Goal: Transaction & Acquisition: Download file/media

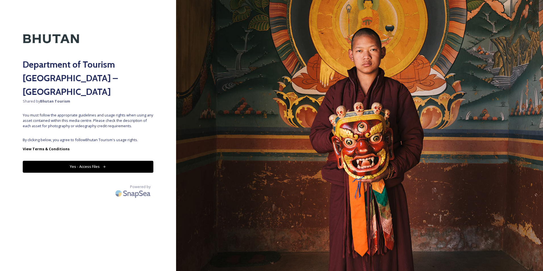
click at [82, 161] on button "Yes - Access Files" at bounding box center [88, 167] width 131 height 12
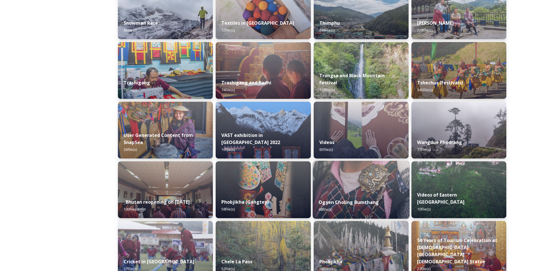
scroll to position [516, 0]
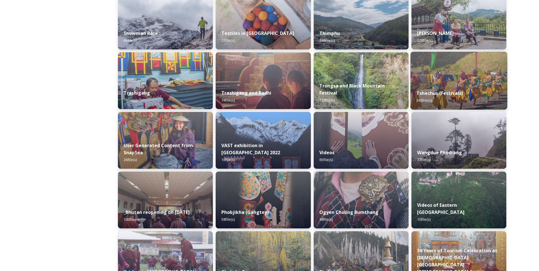
click at [452, 97] on div "Tshechus (Festivals) 345 file(s)" at bounding box center [458, 97] width 97 height 26
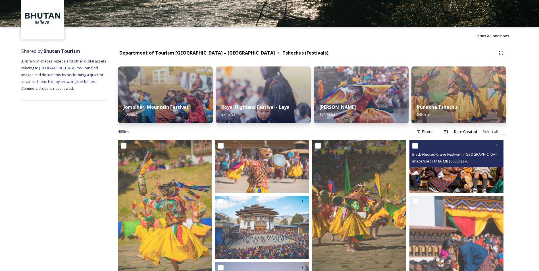
scroll to position [45, 0]
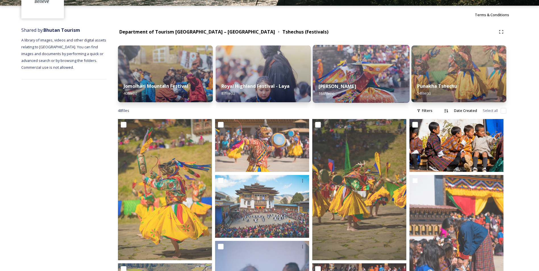
click at [379, 64] on img at bounding box center [360, 74] width 97 height 58
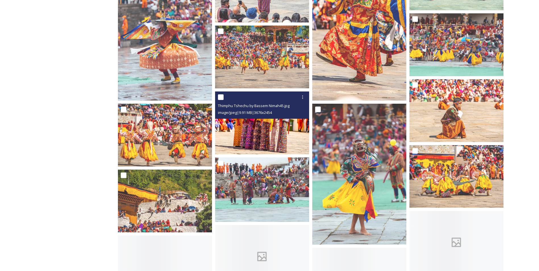
scroll to position [738, 0]
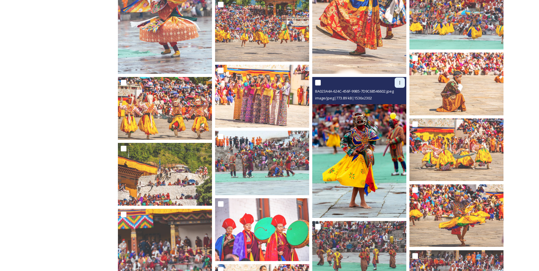
click at [397, 85] on icon at bounding box center [399, 82] width 5 height 5
click at [393, 103] on div "Download" at bounding box center [392, 106] width 23 height 11
click at [373, 123] on img at bounding box center [359, 147] width 94 height 141
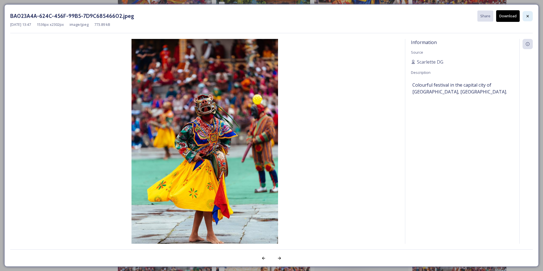
click at [527, 16] on icon at bounding box center [527, 16] width 5 height 5
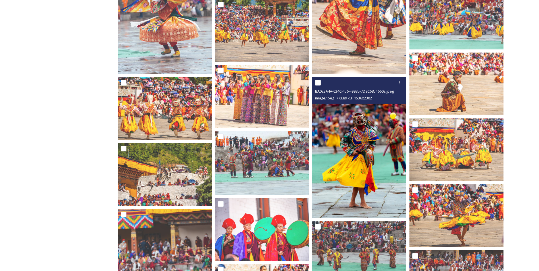
drag, startPoint x: 355, startPoint y: 124, endPoint x: 339, endPoint y: 115, distance: 18.5
click at [339, 115] on img at bounding box center [359, 147] width 94 height 141
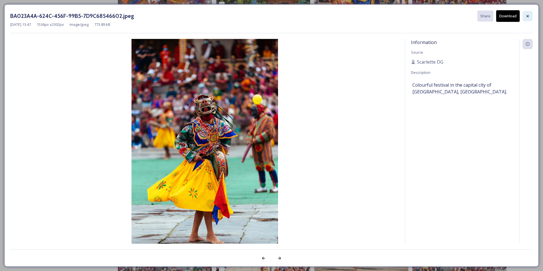
click at [527, 15] on icon at bounding box center [527, 16] width 5 height 5
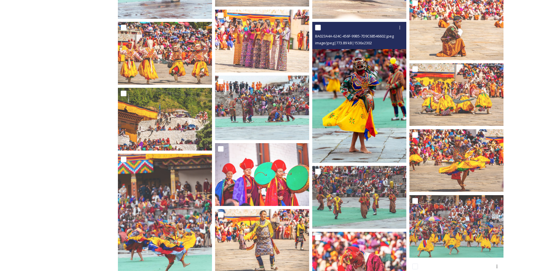
scroll to position [795, 0]
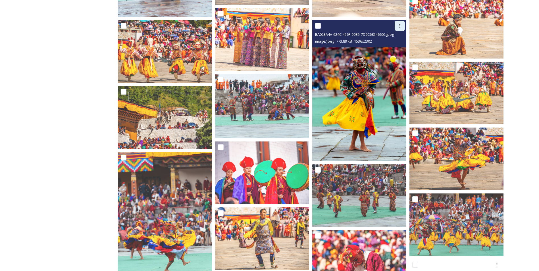
click at [400, 26] on icon at bounding box center [399, 25] width 1 height 3
click at [394, 48] on span "Download" at bounding box center [392, 49] width 17 height 5
click at [318, 24] on input "checkbox" at bounding box center [318, 26] width 6 height 6
checkbox input "true"
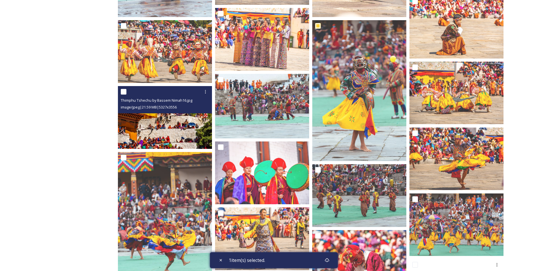
click at [125, 91] on input "checkbox" at bounding box center [124, 92] width 6 height 6
checkbox input "true"
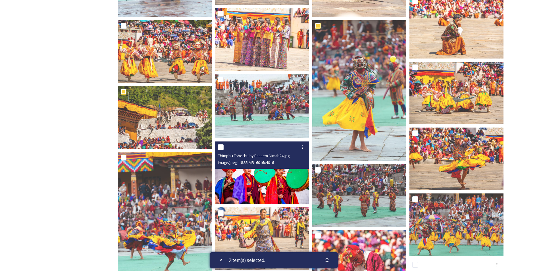
click at [219, 147] on input "checkbox" at bounding box center [221, 147] width 6 height 6
checkbox input "true"
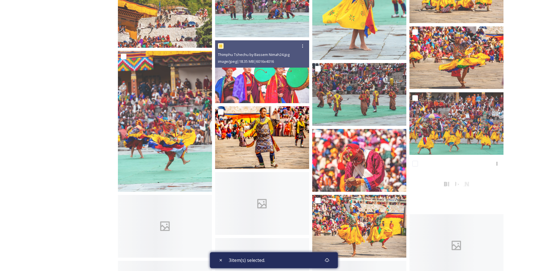
scroll to position [909, 0]
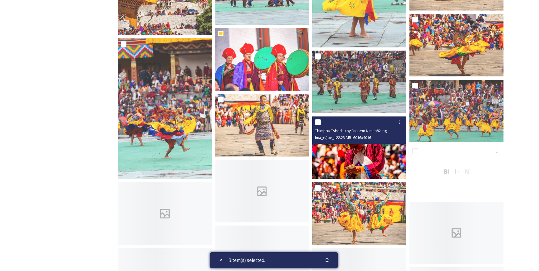
click at [316, 121] on input "checkbox" at bounding box center [318, 122] width 6 height 6
checkbox input "true"
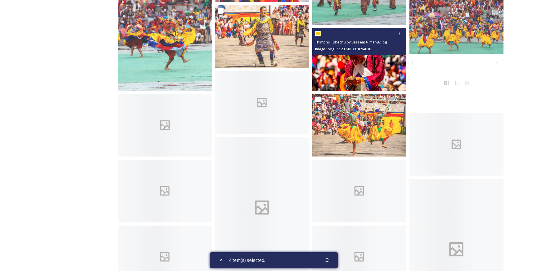
scroll to position [1022, 0]
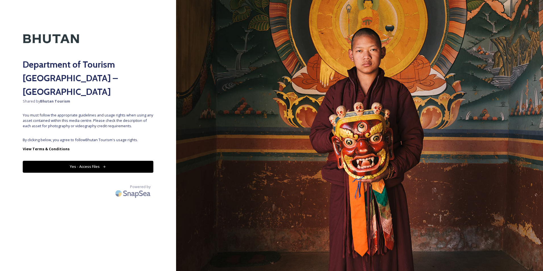
click at [135, 161] on button "Yes - Access Files" at bounding box center [88, 167] width 131 height 12
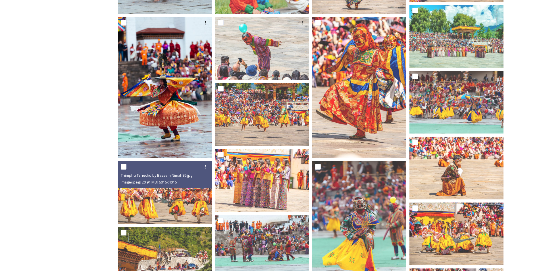
scroll to position [653, 0]
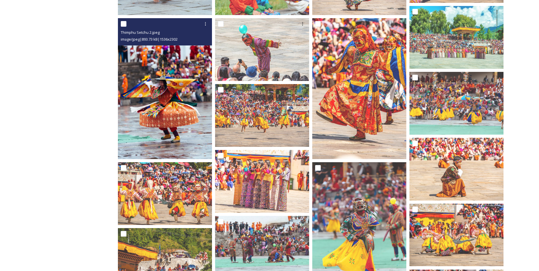
click at [123, 24] on input "checkbox" at bounding box center [124, 24] width 6 height 6
checkbox input "true"
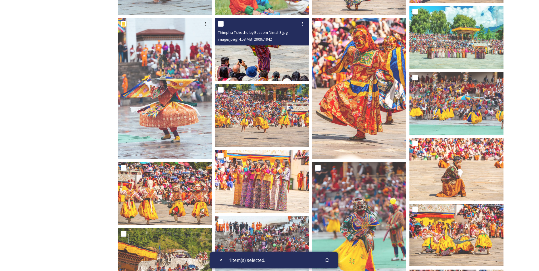
click at [220, 21] on input "checkbox" at bounding box center [221, 24] width 6 height 6
checkbox input "true"
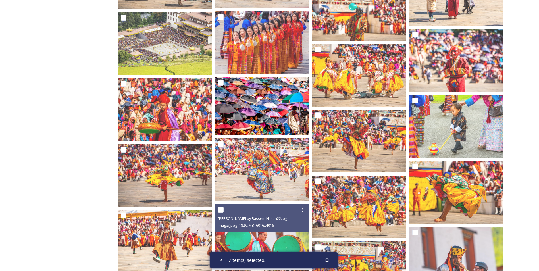
scroll to position [2301, 0]
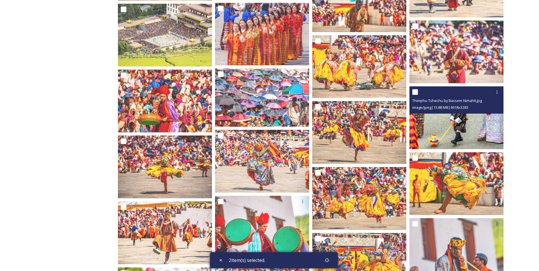
click at [416, 90] on input "checkbox" at bounding box center [415, 92] width 6 height 6
checkbox input "true"
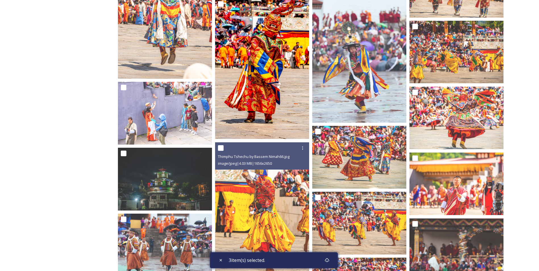
scroll to position [2812, 0]
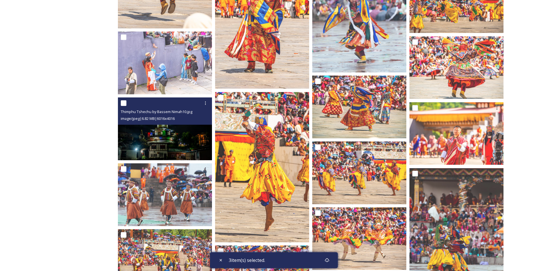
click at [124, 104] on input "checkbox" at bounding box center [124, 103] width 6 height 6
checkbox input "true"
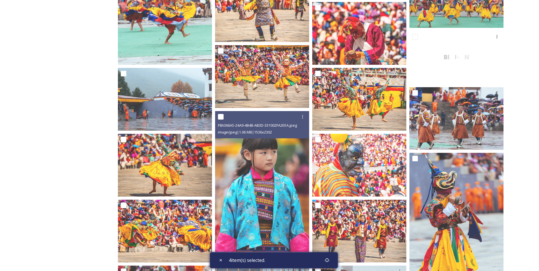
scroll to position [1013, 0]
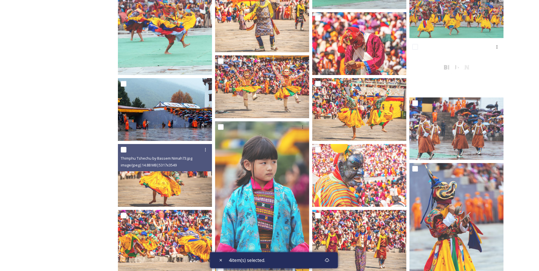
drag, startPoint x: 125, startPoint y: 149, endPoint x: 194, endPoint y: 137, distance: 70.6
click at [125, 149] on input "checkbox" at bounding box center [124, 150] width 6 height 6
checkbox input "true"
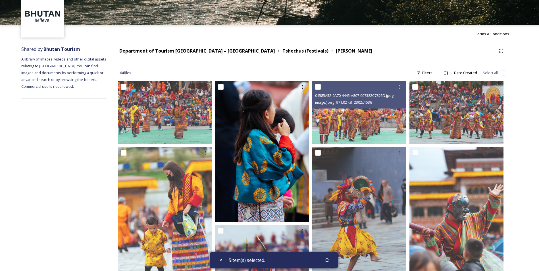
scroll to position [19, 0]
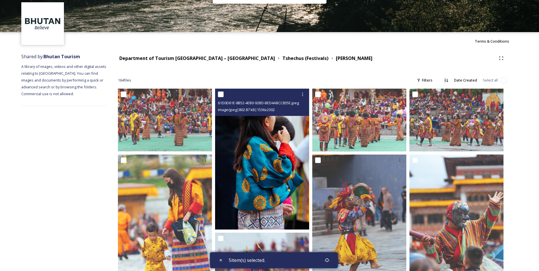
click at [220, 95] on input "checkbox" at bounding box center [221, 94] width 6 height 6
checkbox input "true"
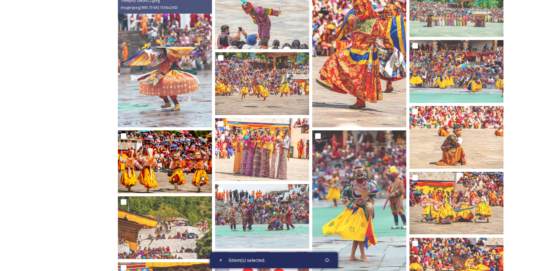
scroll to position [729, 0]
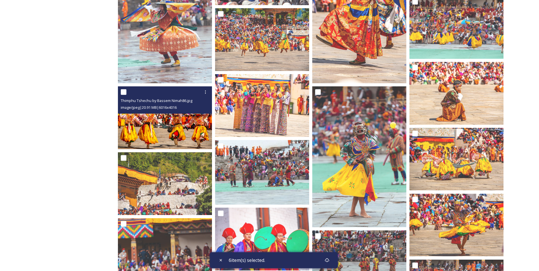
click at [124, 93] on input "checkbox" at bounding box center [124, 92] width 6 height 6
checkbox input "true"
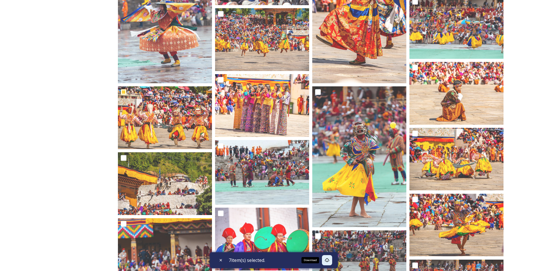
click at [328, 258] on div "Download" at bounding box center [327, 260] width 10 height 10
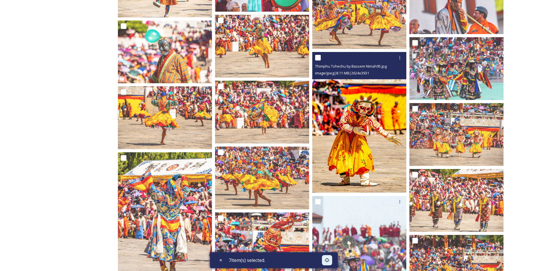
scroll to position [2547, 0]
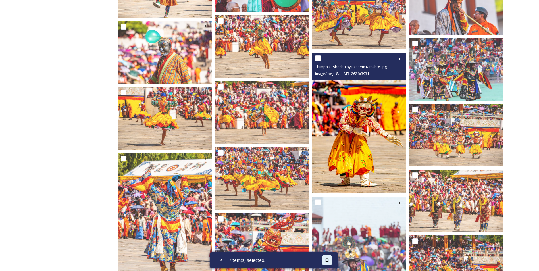
click at [375, 116] on img at bounding box center [359, 123] width 94 height 141
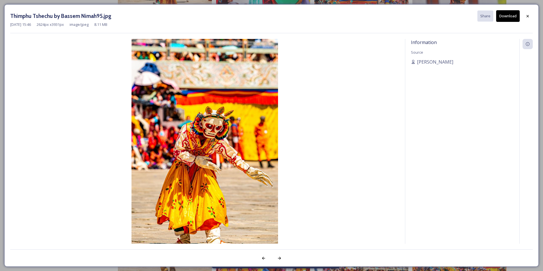
click at [503, 18] on button "Download" at bounding box center [508, 16] width 24 height 12
click at [526, 14] on icon at bounding box center [527, 16] width 5 height 5
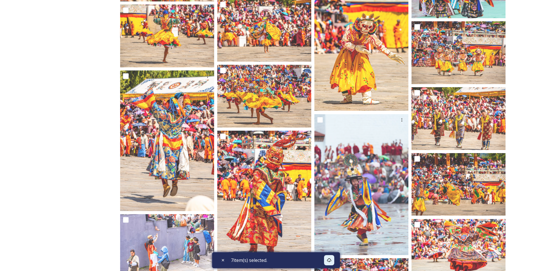
scroll to position [2660, 0]
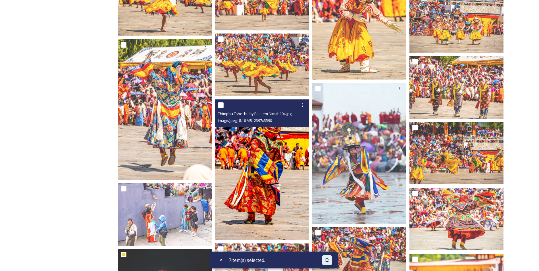
click at [276, 156] on img at bounding box center [262, 169] width 94 height 141
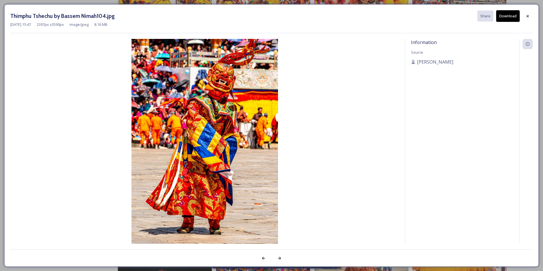
click at [516, 14] on button "Download" at bounding box center [508, 16] width 24 height 12
